Goal: Information Seeking & Learning: Learn about a topic

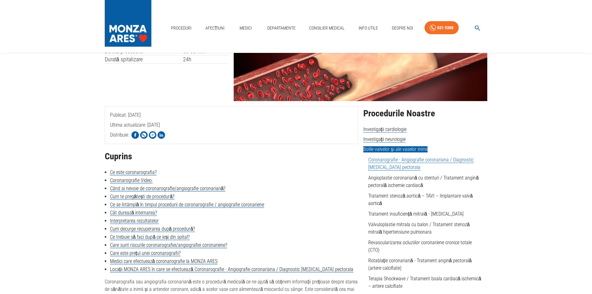
scroll to position [62, 0]
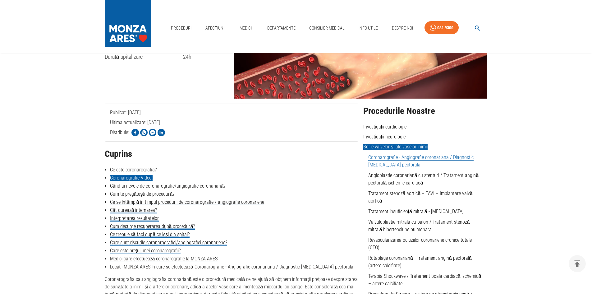
click at [132, 179] on link "Coronarografie Video:" at bounding box center [131, 178] width 43 height 6
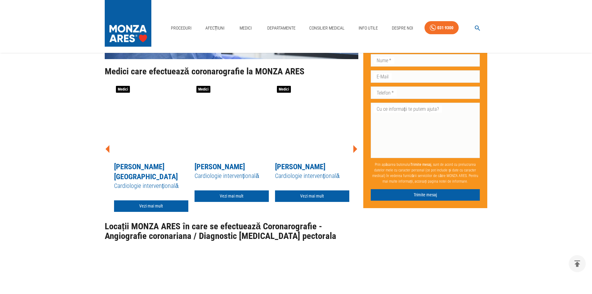
scroll to position [2262, 0]
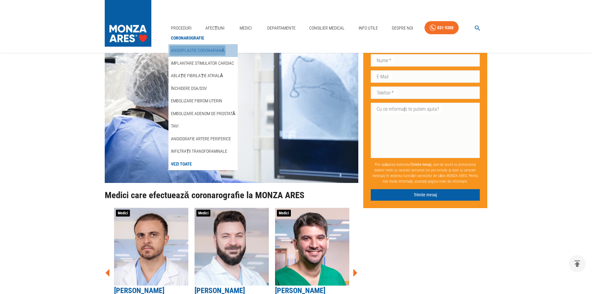
click at [179, 51] on link "Angioplastie coronariană" at bounding box center [198, 50] width 56 height 10
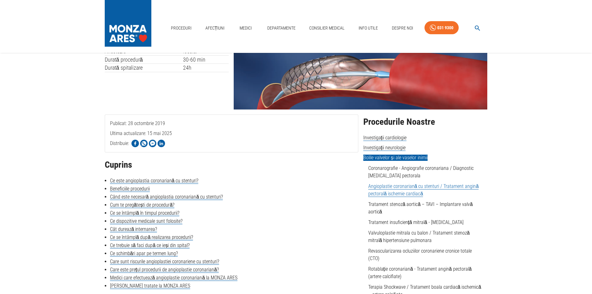
scroll to position [62, 0]
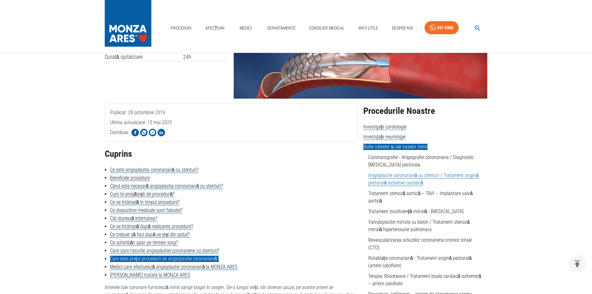
click at [139, 258] on link "Care este prețul procedurii de angioplastie coronariană?" at bounding box center [164, 258] width 109 height 6
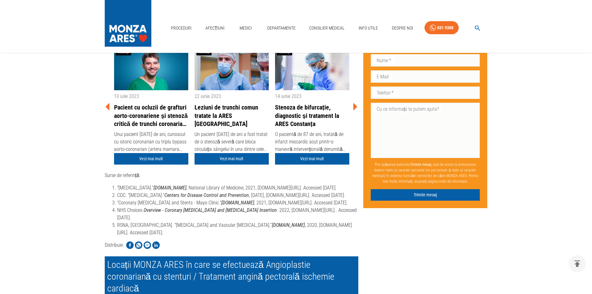
scroll to position [1968, 0]
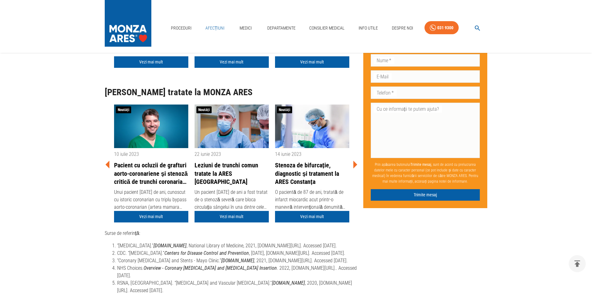
click at [215, 28] on link "Afecțiuni" at bounding box center [215, 28] width 24 height 13
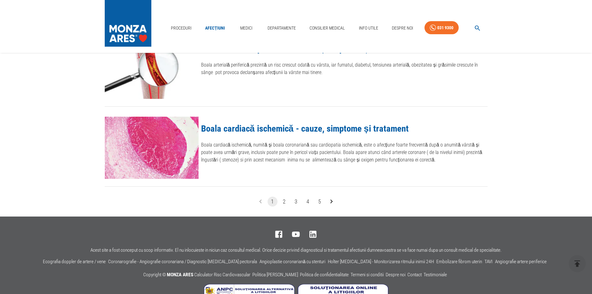
scroll to position [715, 0]
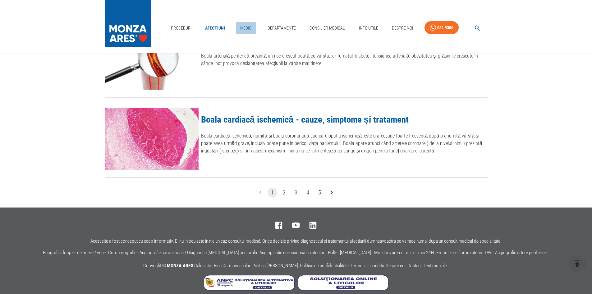
click at [250, 28] on link "Medici" at bounding box center [246, 28] width 20 height 13
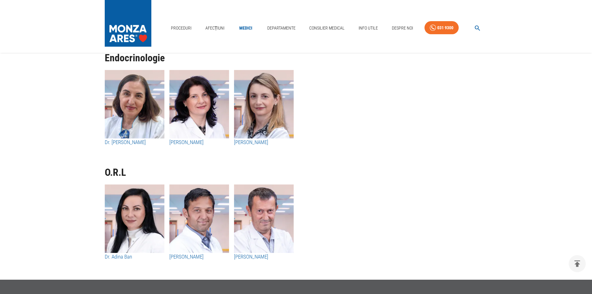
scroll to position [3139, 0]
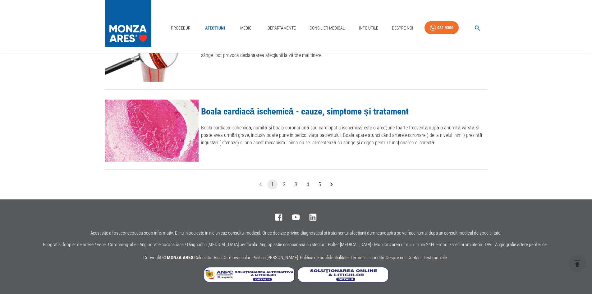
scroll to position [715, 0]
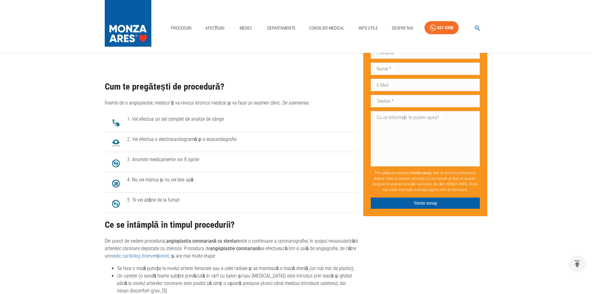
scroll to position [1713, 0]
